Goal: Task Accomplishment & Management: Use online tool/utility

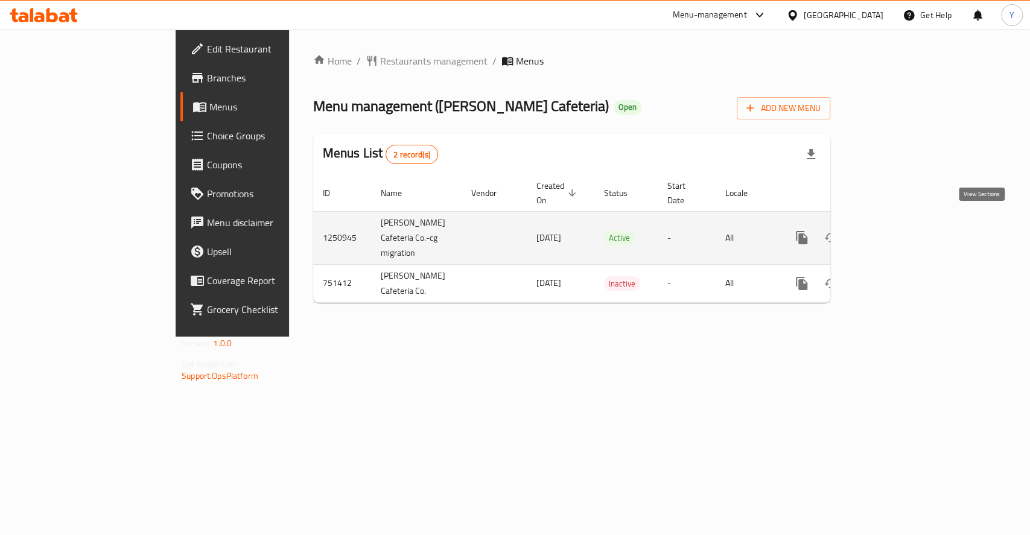
click at [896, 231] on icon "enhanced table" at bounding box center [889, 238] width 14 height 14
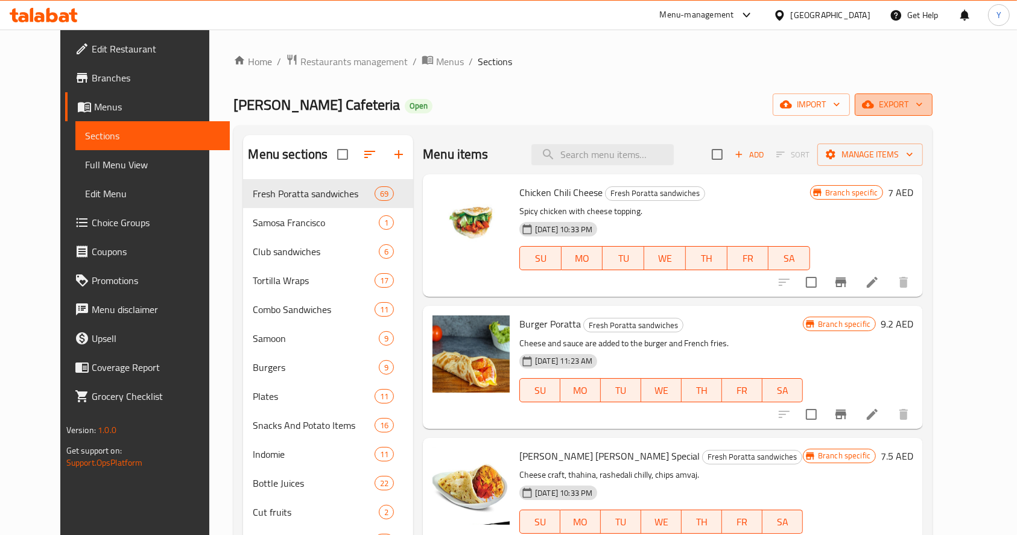
click at [923, 99] on span "export" at bounding box center [894, 104] width 59 height 15
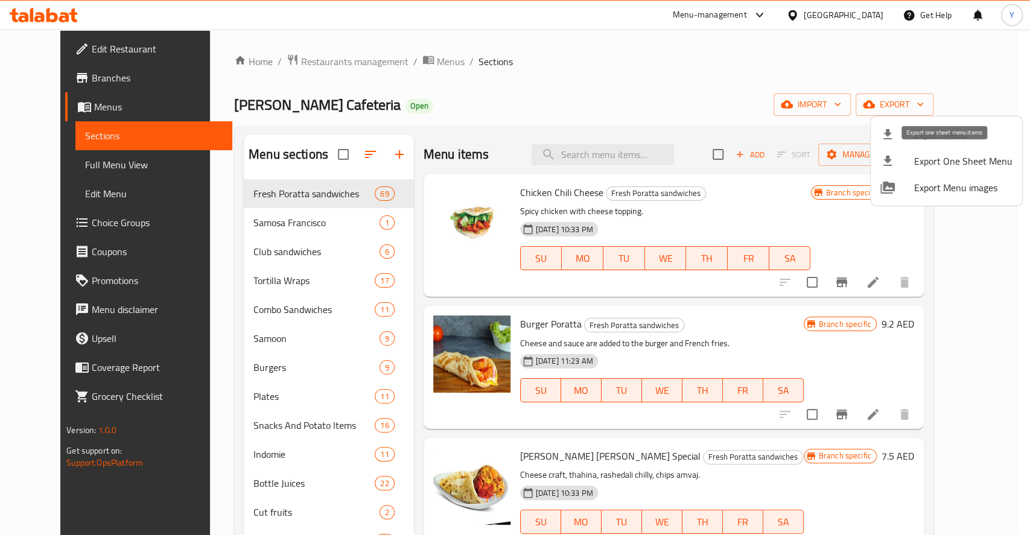
click at [922, 158] on span "Export One Sheet Menu" at bounding box center [963, 161] width 98 height 14
